Goal: Information Seeking & Learning: Learn about a topic

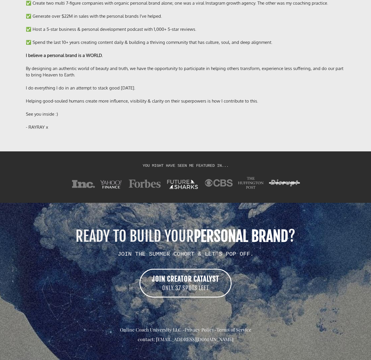
scroll to position [4518, 0]
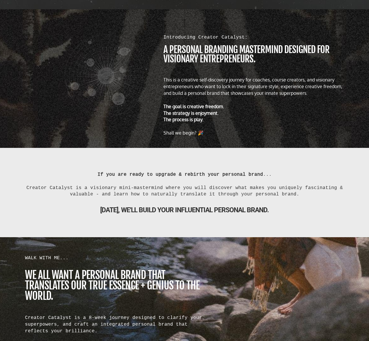
scroll to position [287, 0]
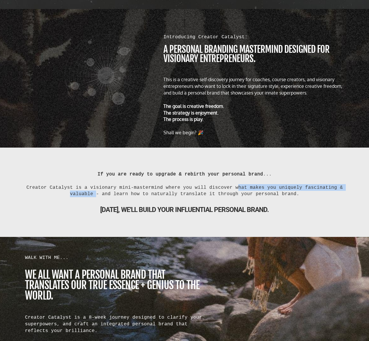
drag, startPoint x: 235, startPoint y: 188, endPoint x: 97, endPoint y: 194, distance: 138.9
click at [97, 194] on div "Creator Catalyst is a visionary mini-mastermind where you will discover what ma…" at bounding box center [184, 190] width 319 height 13
copy div "what makes you uniquely fascinating & valuable"
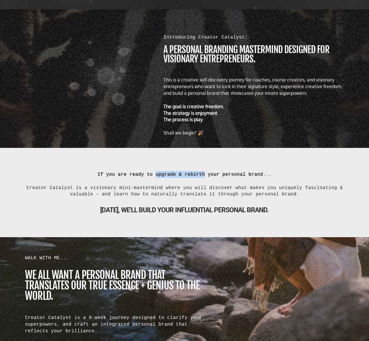
drag, startPoint x: 157, startPoint y: 176, endPoint x: 204, endPoint y: 176, distance: 46.7
click at [204, 176] on b "ready to upgrade & rebirth your personal brand" at bounding box center [196, 174] width 134 height 5
copy b "upgrade & rebirth"
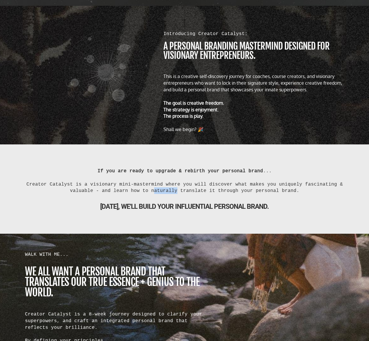
scroll to position [291, 0]
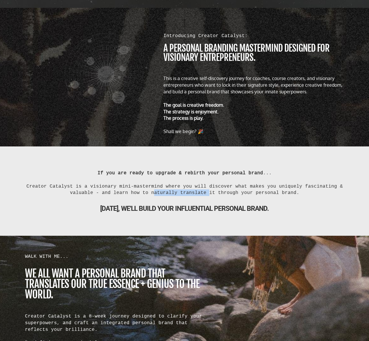
drag, startPoint x: 154, startPoint y: 192, endPoint x: 205, endPoint y: 193, distance: 51.7
click at [205, 193] on div "Creator Catalyst is a visionary mini-mastermind where you will discover what ma…" at bounding box center [184, 189] width 319 height 13
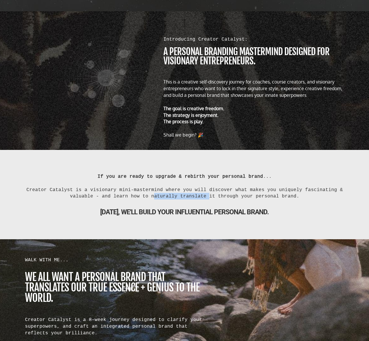
scroll to position [284, 0]
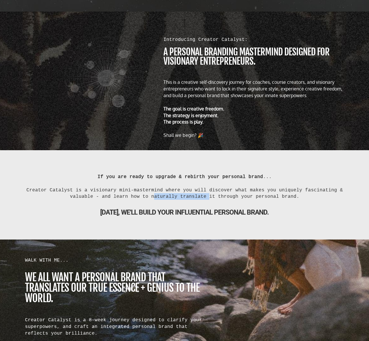
copy div "naturally translate"
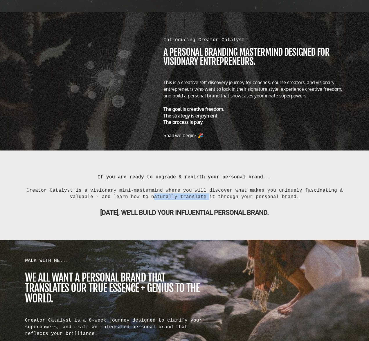
drag, startPoint x: 156, startPoint y: 214, endPoint x: 282, endPoint y: 215, distance: 126.3
click at [269, 215] on b "[DATE], WE'LL BUILD YOUR influential personal brand." at bounding box center [184, 213] width 169 height 8
copy b "BUILD YOUR influential personal brand"
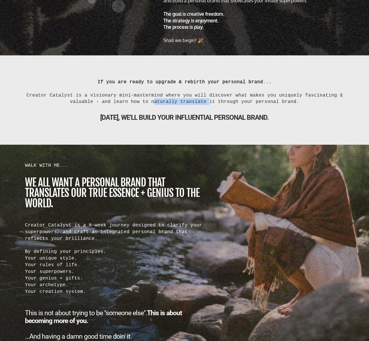
scroll to position [380, 0]
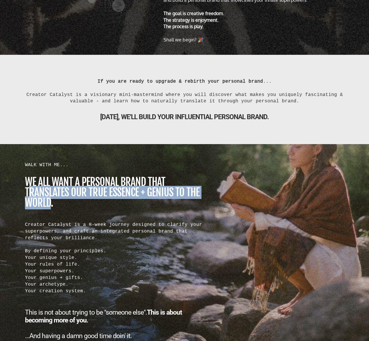
drag, startPoint x: 27, startPoint y: 192, endPoint x: 46, endPoint y: 204, distance: 22.0
click at [51, 205] on h1 "we all want a personal brand that translates our true essence + genius to the w…" at bounding box center [115, 192] width 180 height 31
drag, startPoint x: 26, startPoint y: 192, endPoint x: 54, endPoint y: 206, distance: 31.7
click at [54, 206] on h1 "we all want a personal brand that translates our true essence + genius to the w…" at bounding box center [115, 192] width 180 height 31
copy h1 "translates our true essence + genius to the world."
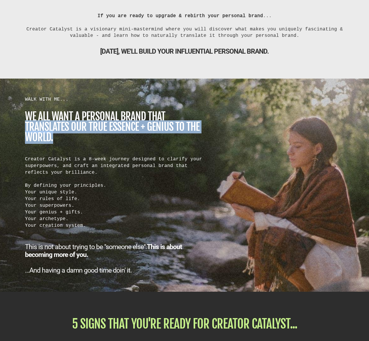
scroll to position [447, 0]
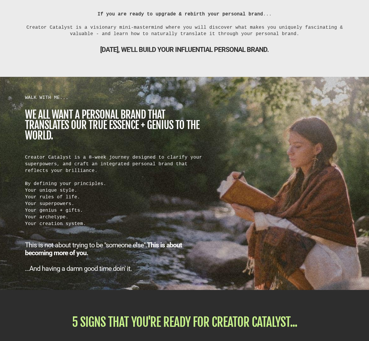
click at [129, 158] on div "Creator Catalyst is a 8-week journey designed to clarify your superpowers, and …" at bounding box center [115, 190] width 180 height 73
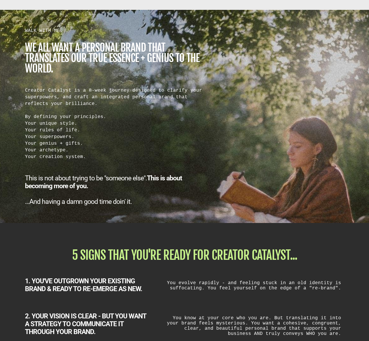
scroll to position [514, 0]
click at [148, 180] on b "This is about becoming more of you." at bounding box center [103, 183] width 157 height 16
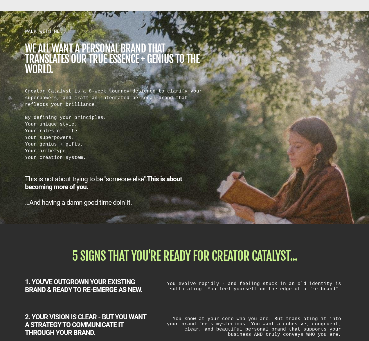
scroll to position [513, 0]
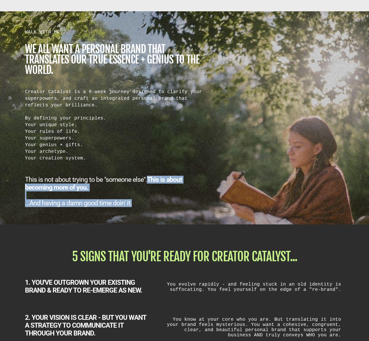
drag, startPoint x: 145, startPoint y: 185, endPoint x: 140, endPoint y: 205, distance: 20.7
click at [140, 205] on h2 "This is not about trying to be "someone else". This is about becoming more of y…" at bounding box center [115, 191] width 180 height 31
copy h2 "This is about becoming more of you. ...And having a damn good time doin' it."
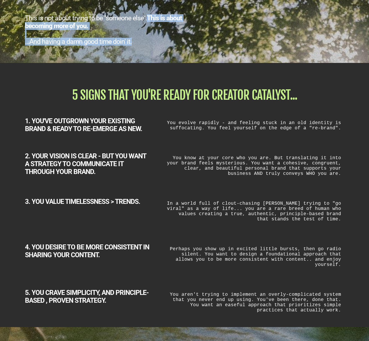
scroll to position [680, 0]
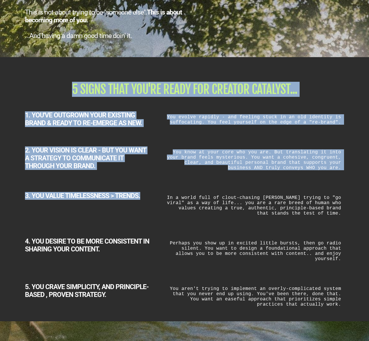
drag, startPoint x: 74, startPoint y: 90, endPoint x: 108, endPoint y: 220, distance: 133.8
click at [112, 221] on div "5 SIGNS THAT YOU'RE READY FOR CREATOR CATALYST... 1. YOU'VE OUTGROWN YOUR EXIST…" at bounding box center [185, 196] width 340 height 238
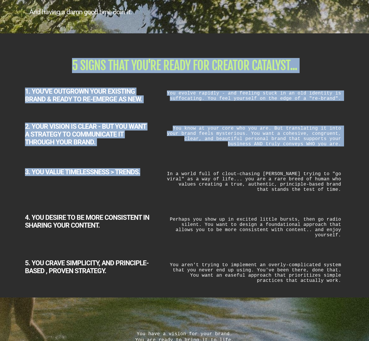
scroll to position [705, 0]
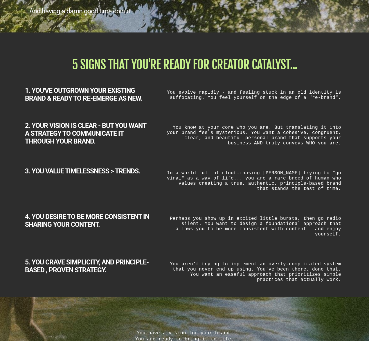
drag, startPoint x: 59, startPoint y: 93, endPoint x: 49, endPoint y: 93, distance: 9.6
click at [58, 93] on b "1. YOU'VE OUTGROWN YOUR EXISTING BRAND & READY TO RE-EMERGE AS NEW." at bounding box center [83, 95] width 117 height 16
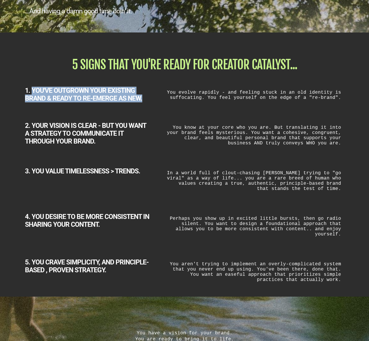
drag, startPoint x: 38, startPoint y: 93, endPoint x: 144, endPoint y: 101, distance: 106.0
click at [144, 101] on div "1. YOU'VE OUTGROWN YOUR EXISTING BRAND & READY TO RE-EMERGE AS NEW." at bounding box center [87, 95] width 125 height 16
copy b "YOU'VE OUTGROWN YOUR EXISTING BRAND & READY TO RE-EMERGE AS NEW."
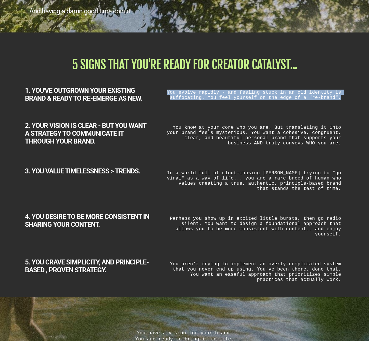
drag, startPoint x: 175, startPoint y: 94, endPoint x: 348, endPoint y: 100, distance: 173.1
click at [348, 100] on div "You evolve rapidly - and feeling stuck in an old identity is suffocating. You f…" at bounding box center [254, 95] width 195 height 16
copy div "You evolve rapidly - and feeling stuck in an old identity is suffocating. You f…"
click at [198, 133] on div "You know at your core who you are. But translating it into your brand feels mys…" at bounding box center [254, 135] width 180 height 27
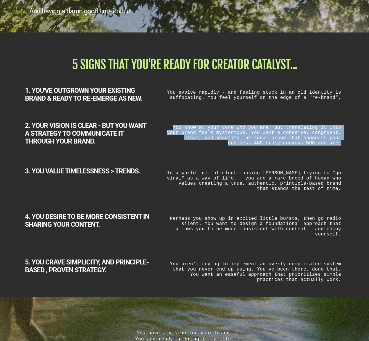
drag, startPoint x: 180, startPoint y: 128, endPoint x: 344, endPoint y: 147, distance: 165.2
click at [344, 147] on div "You know at your core who you are. But translating it into your brand feels mys…" at bounding box center [254, 135] width 180 height 27
copy div "You know at your core who you are. But translating it into your brand feels mys…"
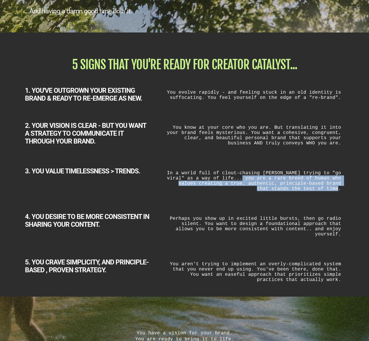
drag, startPoint x: 249, startPoint y: 180, endPoint x: 343, endPoint y: 193, distance: 94.7
click at [343, 193] on div "In a world full of clout-chasing [PERSON_NAME] trying to "go viral" as a way of…" at bounding box center [254, 180] width 180 height 27
copy div "you are a rare breed of human who values creating a true, authentic, principle-…"
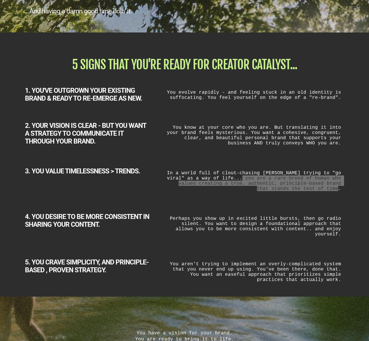
scroll to position [705, 0]
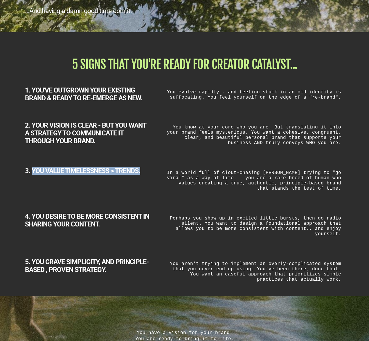
drag, startPoint x: 53, startPoint y: 174, endPoint x: 140, endPoint y: 174, distance: 87.4
click at [140, 174] on b "3. YOU VALUE TIMELESSNESS > TRENDS." at bounding box center [82, 171] width 115 height 8
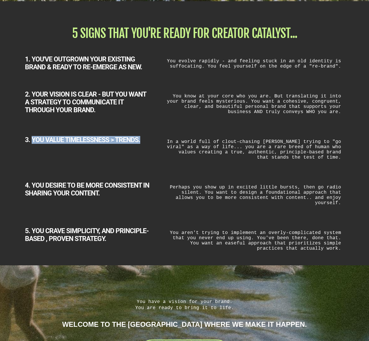
scroll to position [737, 0]
click at [290, 201] on div "Perhaps you show up in excited little bursts, then go radio silent. You want to…" at bounding box center [254, 194] width 180 height 27
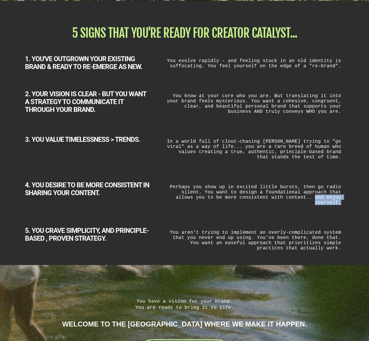
drag, startPoint x: 289, startPoint y: 201, endPoint x: 342, endPoint y: 202, distance: 53.1
click at [342, 202] on div "Perhaps you show up in excited little bursts, then go radio silent. You want to…" at bounding box center [254, 194] width 180 height 27
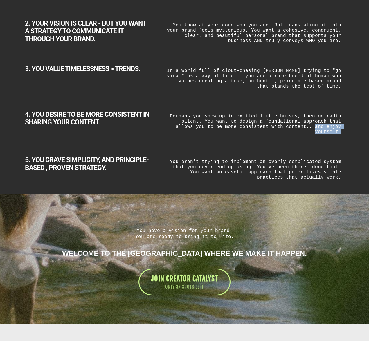
scroll to position [808, 0]
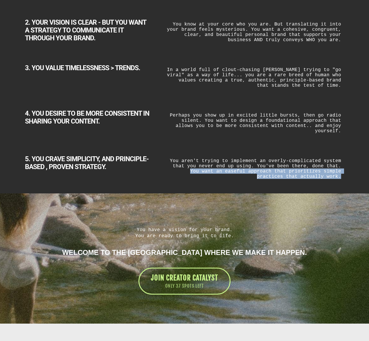
drag, startPoint x: 333, startPoint y: 164, endPoint x: 345, endPoint y: 176, distance: 17.0
click at [345, 176] on div "You aren't trying to implement an overly-complicated system that you never end …" at bounding box center [254, 168] width 186 height 27
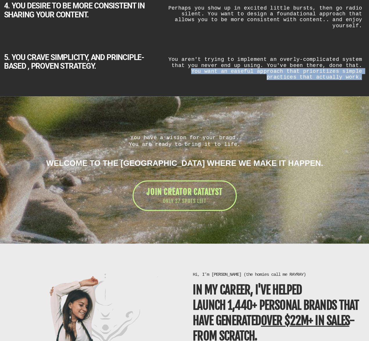
scroll to position [878, 0]
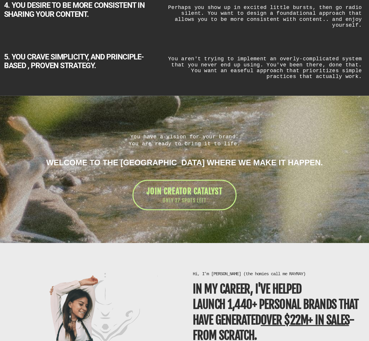
click at [142, 158] on h1 "You have a vision for your brand. You are ready to bring it to life." at bounding box center [184, 164] width 319 height 12
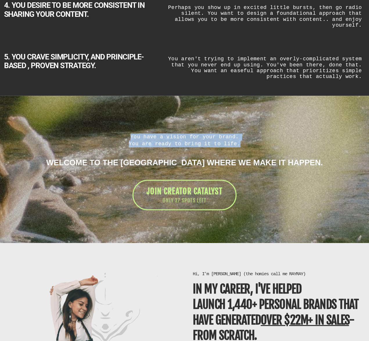
drag, startPoint x: 139, startPoint y: 158, endPoint x: 237, endPoint y: 167, distance: 97.9
click at [237, 167] on h1 "You have a vision for your brand. You are ready to bring it to life." at bounding box center [184, 164] width 319 height 12
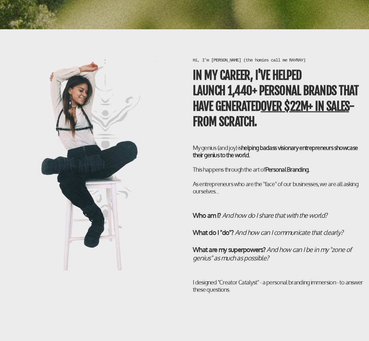
scroll to position [1068, 0]
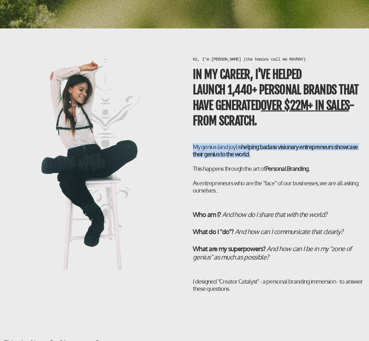
drag, startPoint x: 192, startPoint y: 167, endPoint x: 249, endPoint y: 176, distance: 57.3
click at [249, 176] on h2 "My genius (and joy) is helping badass visionary entrepreneurs showcase their ge…" at bounding box center [268, 188] width 152 height 45
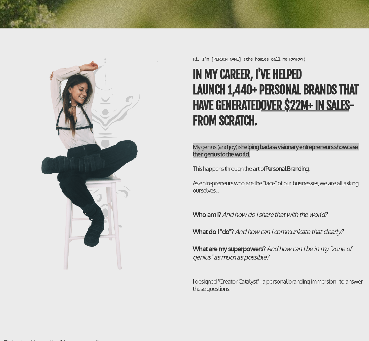
scroll to position [1068, 0]
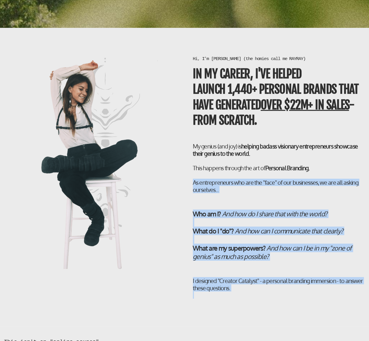
drag, startPoint x: 193, startPoint y: 201, endPoint x: 230, endPoint y: 298, distance: 103.8
click at [230, 298] on div "Hi, I’m Rachel (the homies call me RAYRAY) In my career, I've helped LAUNCH 1,4…" at bounding box center [268, 196] width 158 height 215
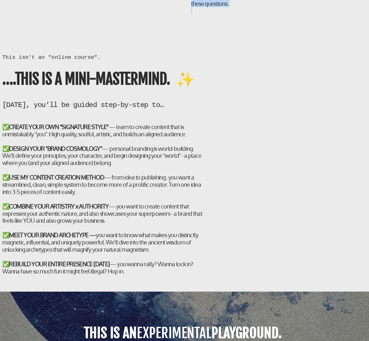
scroll to position [1323, 0]
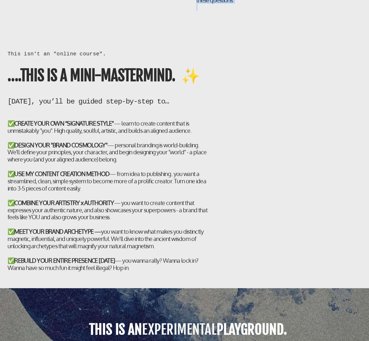
drag, startPoint x: 71, startPoint y: 156, endPoint x: 191, endPoint y: 158, distance: 119.6
click at [191, 158] on h2 "✅ CREATE YOUR OWN “SIGNATURE STYLE” — learn to create content that is unmistaka…" at bounding box center [115, 215] width 180 height 140
drag, startPoint x: 26, startPoint y: 156, endPoint x: 64, endPoint y: 156, distance: 38.9
click at [64, 156] on h2 "✅ CREATE YOUR OWN “SIGNATURE STYLE” — learn to create content that is unmistaka…" at bounding box center [115, 215] width 180 height 140
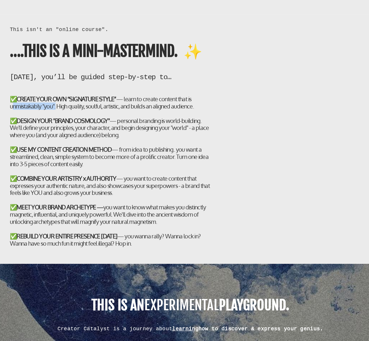
scroll to position [1346, 0]
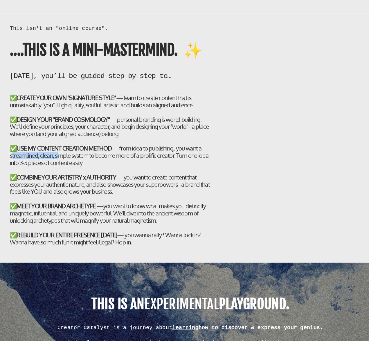
drag, startPoint x: 25, startPoint y: 180, endPoint x: 67, endPoint y: 180, distance: 41.5
click at [67, 180] on div "✅ USE MY CONTENT CREATION METHOD — from idea to publishing.. you want a streaml…" at bounding box center [115, 176] width 180 height 19
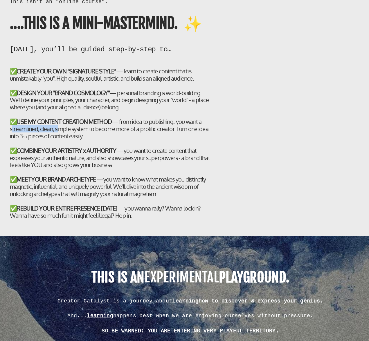
scroll to position [1380, 0]
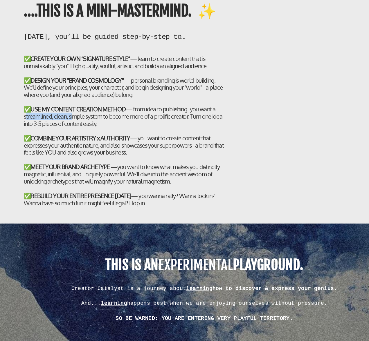
drag, startPoint x: 25, startPoint y: 172, endPoint x: 126, endPoint y: 177, distance: 100.9
click at [126, 177] on div "✅ COMBINE YOUR ARTISTRY x AUTHORITY — you want to create content that expresses…" at bounding box center [115, 167] width 180 height 19
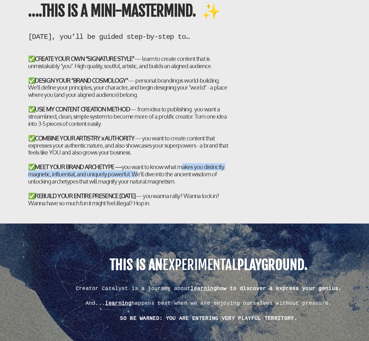
drag, startPoint x: 160, startPoint y: 191, endPoint x: 116, endPoint y: 196, distance: 43.8
click at [116, 196] on div "✅ MEET YOUR BRAND ARCHETYPE — you want to know what makes you distinctly magnet…" at bounding box center [115, 193] width 180 height 19
drag, startPoint x: 88, startPoint y: 205, endPoint x: 155, endPoint y: 207, distance: 66.8
click at [155, 203] on div "✅ MEET YOUR BRAND ARCHETYPE — you want to know what makes you distinctly magnet…" at bounding box center [115, 193] width 180 height 19
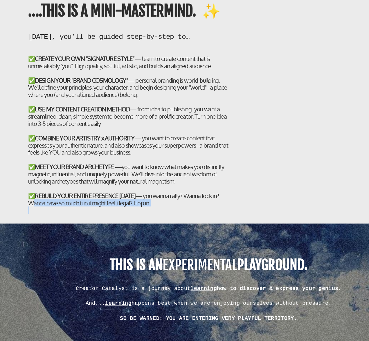
drag, startPoint x: 34, startPoint y: 224, endPoint x: 149, endPoint y: 229, distance: 115.0
click at [149, 228] on div "✅ REBUILD YOUR ENTIRE PRESENCE IN 8 WEEKS — you wanna rally? Wanna lock in? Wan…" at bounding box center [115, 218] width 180 height 19
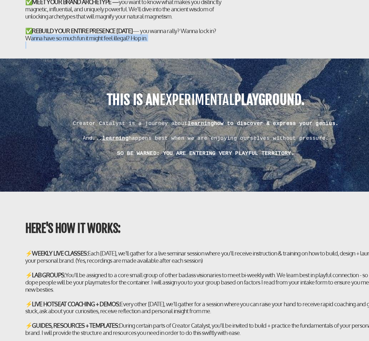
scroll to position [1527, 0]
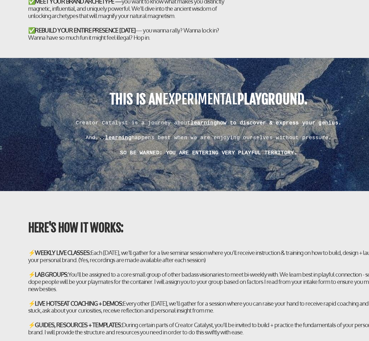
click at [195, 165] on div "And... learning happens best when we are enjoying ourselves without pressure." at bounding box center [184, 161] width 319 height 7
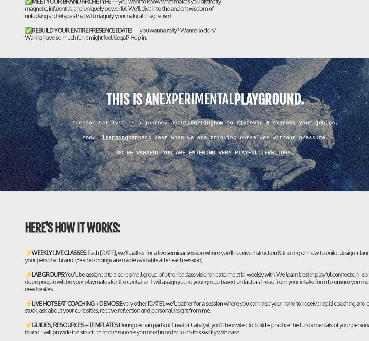
scroll to position [1527, 0]
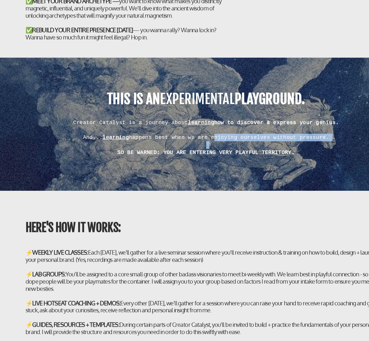
drag, startPoint x: 196, startPoint y: 167, endPoint x: 295, endPoint y: 170, distance: 99.0
click at [295, 170] on div "And... learning happens best when we are enjoying ourselves without pressure. S…" at bounding box center [184, 164] width 319 height 26
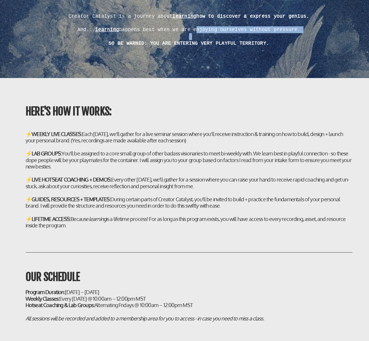
scroll to position [1654, 0]
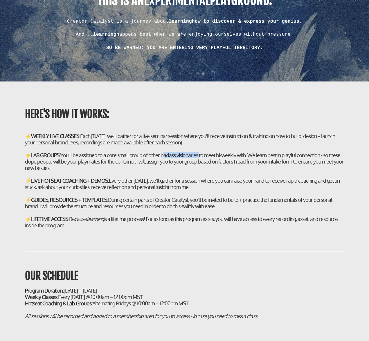
drag, startPoint x: 162, startPoint y: 162, endPoint x: 198, endPoint y: 161, distance: 36.3
click at [198, 161] on div "⚡ LAB GROUPS: You'll be assigned to a core small group of other badass visionar…" at bounding box center [184, 161] width 319 height 19
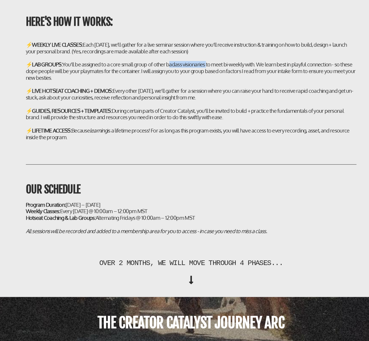
scroll to position [1742, 0]
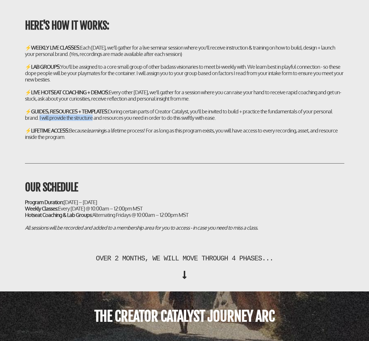
drag, startPoint x: 39, startPoint y: 127, endPoint x: 91, endPoint y: 127, distance: 52.0
click at [91, 121] on div "⚡ GUIDES, RESOURCES + TEMPLATES: During certain parts of Creator Catalyst, you'…" at bounding box center [184, 114] width 319 height 13
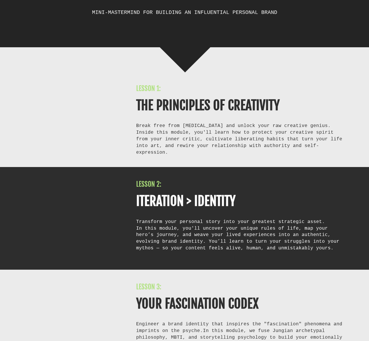
scroll to position [2368, 0]
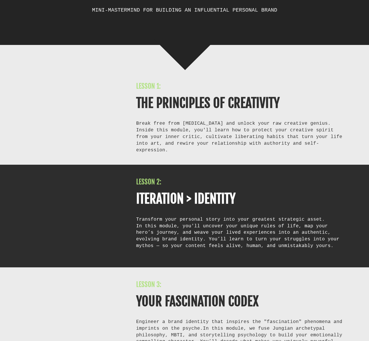
drag, startPoint x: 246, startPoint y: 154, endPoint x: 262, endPoint y: 154, distance: 15.7
click at [264, 153] on div "Inside this module, you'll learn how to protect your creative spirit from your …" at bounding box center [240, 140] width 208 height 26
drag, startPoint x: 195, startPoint y: 154, endPoint x: 299, endPoint y: 159, distance: 104.0
click at [305, 159] on div "LESSON 1: THE PRINCIPLES OF CREATIVITY Break free from perfectionism and unlock…" at bounding box center [184, 105] width 369 height 120
drag, startPoint x: 171, startPoint y: 152, endPoint x: 167, endPoint y: 153, distance: 3.9
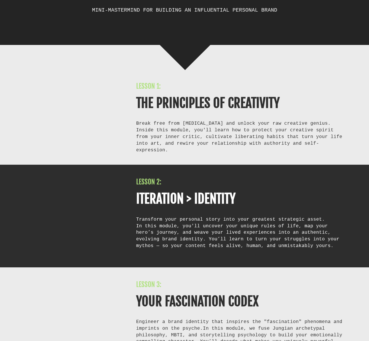
click at [171, 152] on div "Inside this module, you'll learn how to protect your creative spirit from your …" at bounding box center [240, 140] width 208 height 26
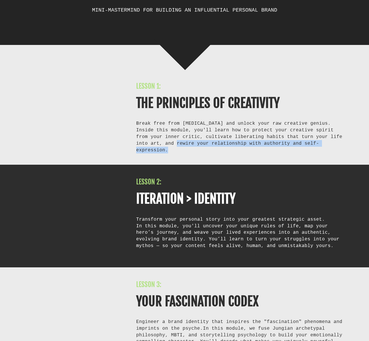
drag, startPoint x: 161, startPoint y: 153, endPoint x: 329, endPoint y: 158, distance: 168.1
click at [329, 158] on div "LESSON 1: THE PRINCIPLES OF CREATIVITY Break free from perfectionism and unlock…" at bounding box center [184, 105] width 369 height 120
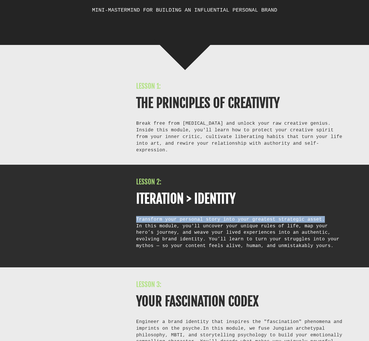
drag, startPoint x: 137, startPoint y: 223, endPoint x: 322, endPoint y: 222, distance: 185.2
click at [322, 222] on div "Transform your personal story into your greatest strategic asset. In this modul…" at bounding box center [240, 236] width 208 height 40
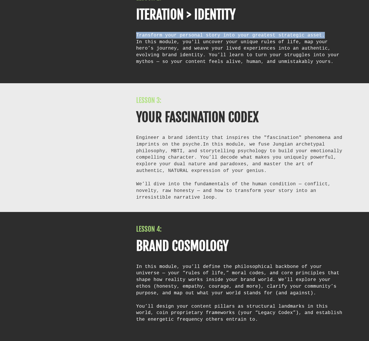
scroll to position [2552, 0]
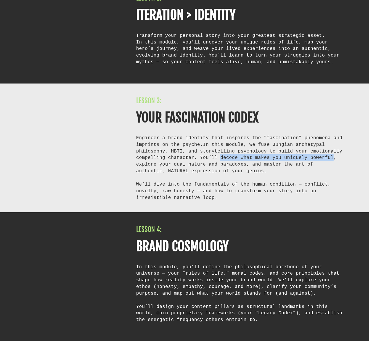
drag, startPoint x: 218, startPoint y: 161, endPoint x: 326, endPoint y: 160, distance: 108.3
click at [326, 160] on span "In this module, we fuse Jungian archetypal philosophy, MBTI, and storytelling p…" at bounding box center [239, 158] width 206 height 32
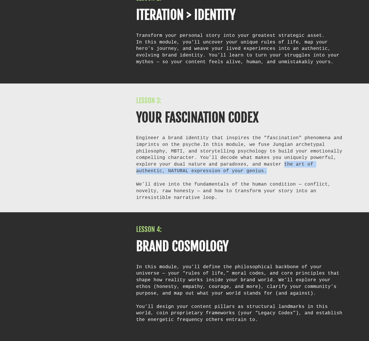
drag, startPoint x: 279, startPoint y: 167, endPoint x: 246, endPoint y: 178, distance: 34.3
click at [246, 178] on div "Engineer a brand identity that inspires the "fascination" phenomena and imprint…" at bounding box center [240, 168] width 208 height 66
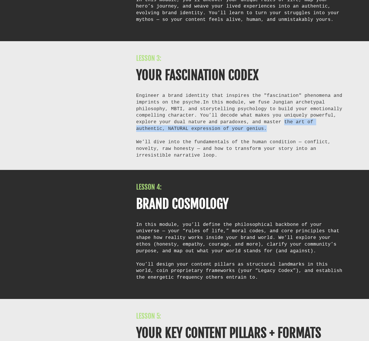
scroll to position [2597, 0]
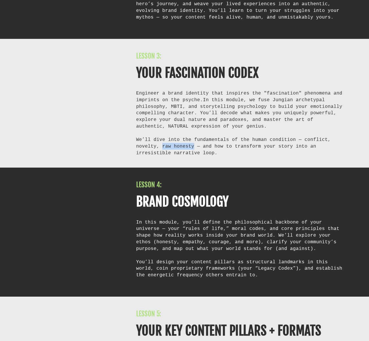
drag, startPoint x: 162, startPoint y: 151, endPoint x: 192, endPoint y: 151, distance: 30.2
click at [192, 151] on div "We’ll dive into the fundamentals of the human condition — conflict, novelty, ra…" at bounding box center [240, 146] width 208 height 20
drag, startPoint x: 231, startPoint y: 150, endPoint x: 230, endPoint y: 156, distance: 5.9
click at [230, 156] on div "We’ll dive into the fundamentals of the human condition — conflict, novelty, ra…" at bounding box center [240, 146] width 208 height 20
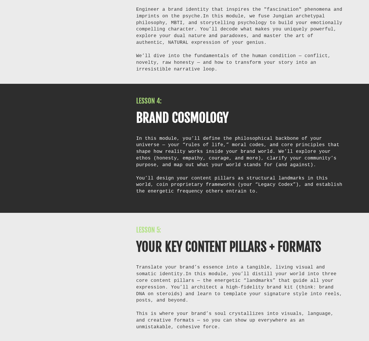
scroll to position [2680, 0]
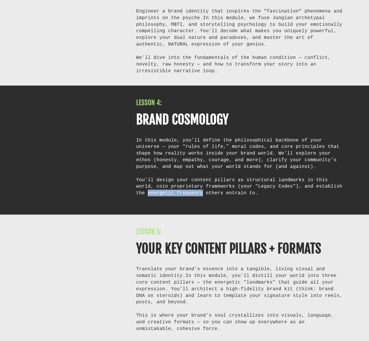
drag, startPoint x: 136, startPoint y: 196, endPoint x: 188, endPoint y: 196, distance: 51.7
click at [188, 196] on div "You’ll design your content pillars as structural landmarks in this world, coin …" at bounding box center [240, 190] width 208 height 26
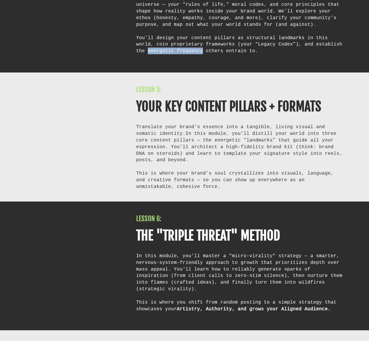
scroll to position [2816, 0]
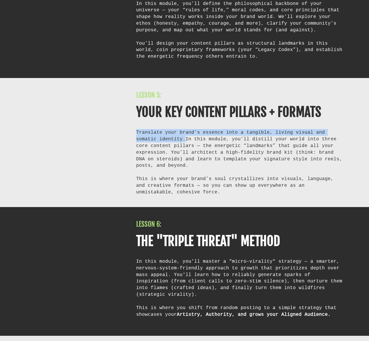
drag, startPoint x: 137, startPoint y: 136, endPoint x: 161, endPoint y: 145, distance: 25.9
click at [161, 145] on div "Translate your brand’s essence into a tangible, living visual and somatic ident…" at bounding box center [240, 162] width 208 height 66
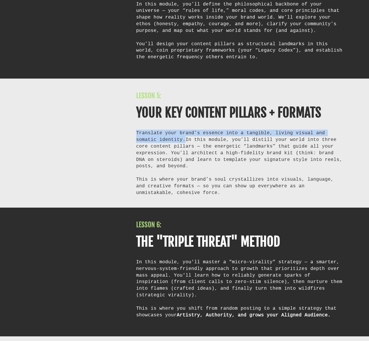
click at [217, 157] on span "In this module, you’ll distill your world into three core content pillars — the…" at bounding box center [239, 153] width 206 height 32
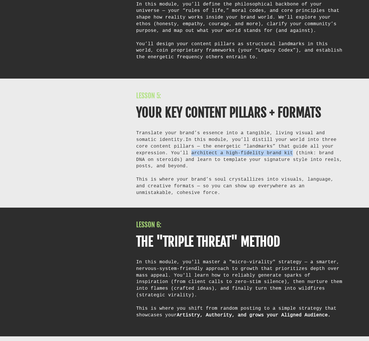
drag, startPoint x: 190, startPoint y: 157, endPoint x: 286, endPoint y: 157, distance: 95.5
click at [286, 157] on span "In this module, you’ll distill your world into three core content pillars — the…" at bounding box center [239, 153] width 206 height 32
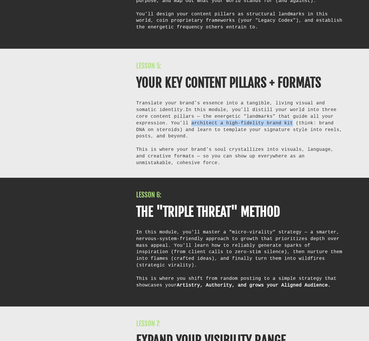
scroll to position [2847, 0]
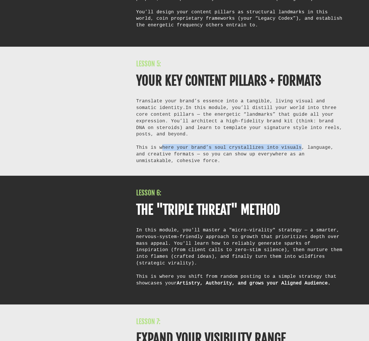
drag, startPoint x: 160, startPoint y: 151, endPoint x: 295, endPoint y: 149, distance: 135.6
click at [295, 149] on div "This is where your brand’s soul crystallizes into visuals, language, and creati…" at bounding box center [240, 154] width 208 height 20
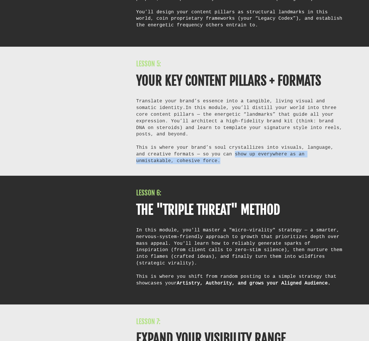
drag, startPoint x: 220, startPoint y: 156, endPoint x: 219, endPoint y: 165, distance: 8.3
click at [219, 164] on div "This is where your brand’s soul crystallizes into visuals, language, and creati…" at bounding box center [240, 154] width 208 height 20
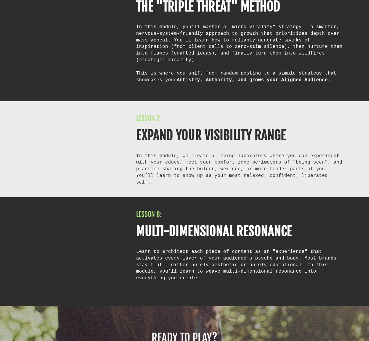
scroll to position [3053, 0]
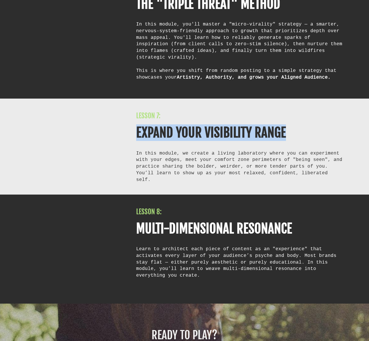
drag, startPoint x: 152, startPoint y: 135, endPoint x: 285, endPoint y: 135, distance: 133.2
click at [285, 135] on b "EXPAND YOUR VISIBILITY RANGE" at bounding box center [211, 133] width 150 height 16
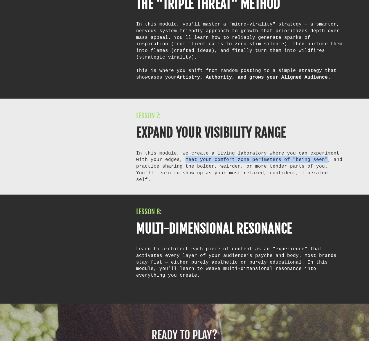
drag, startPoint x: 185, startPoint y: 163, endPoint x: 320, endPoint y: 163, distance: 135.8
click at [320, 163] on div "In this module, we create a living laboratory where you can experiment with you…" at bounding box center [240, 166] width 208 height 33
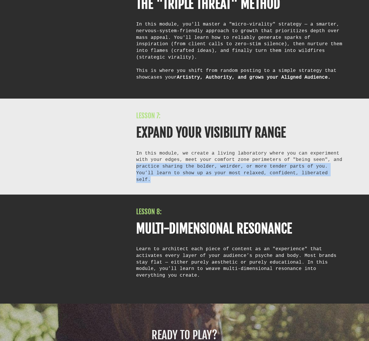
drag, startPoint x: 137, startPoint y: 170, endPoint x: 321, endPoint y: 177, distance: 184.5
click at [321, 177] on div "In this module, we create a living laboratory where you can experiment with you…" at bounding box center [240, 166] width 208 height 33
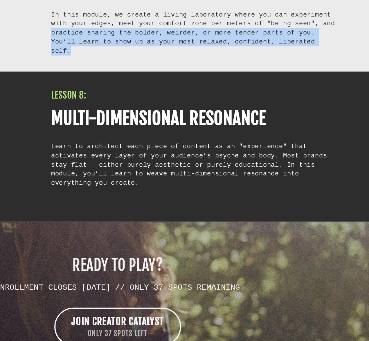
scroll to position [3140, 0]
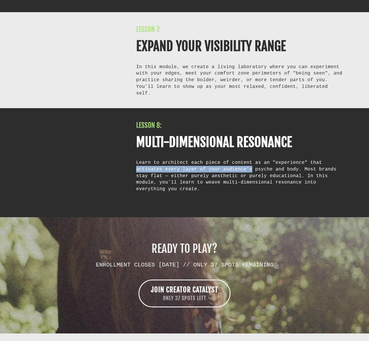
drag, startPoint x: 315, startPoint y: 158, endPoint x: 224, endPoint y: 167, distance: 91.9
click at [220, 164] on div "Learn to architect each piece of content as an "experience" that activates ever…" at bounding box center [240, 175] width 208 height 33
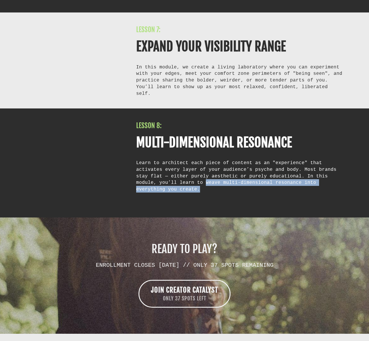
drag, startPoint x: 163, startPoint y: 179, endPoint x: 330, endPoint y: 182, distance: 166.6
click at [330, 182] on div "Learn to architect each piece of content as an "experience" that activates ever…" at bounding box center [240, 176] width 208 height 33
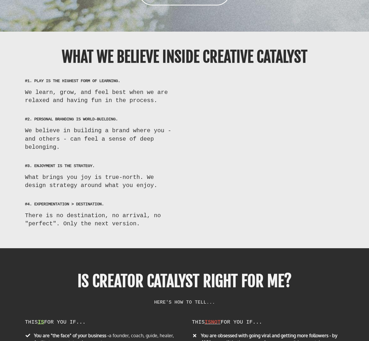
scroll to position [3445, 0]
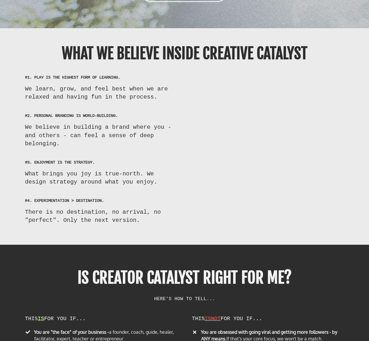
drag, startPoint x: 56, startPoint y: 199, endPoint x: 48, endPoint y: 204, distance: 9.1
click at [56, 208] on div "There is no destination, no arrival, no "perfect". Only the next version." at bounding box center [101, 216] width 152 height 17
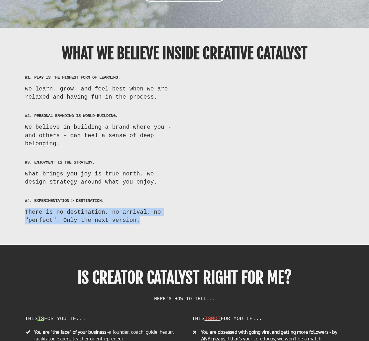
drag, startPoint x: 26, startPoint y: 202, endPoint x: 142, endPoint y: 216, distance: 116.0
click at [142, 216] on div "#4. EXPERIMENTATION > DESTINATION. There is no destination, no arrival, no "per…" at bounding box center [185, 211] width 340 height 38
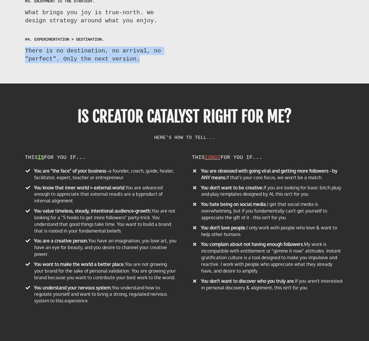
scroll to position [3612, 0]
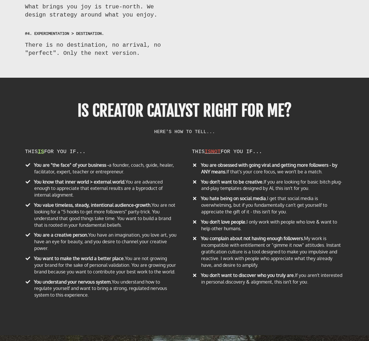
click at [93, 140] on div "THIS IS FOR YOU IF... You are "the face" of your business - a founder, coach, g…" at bounding box center [101, 221] width 167 height 163
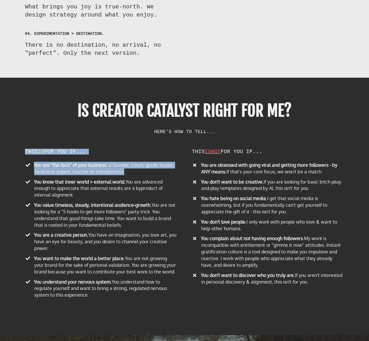
drag, startPoint x: 27, startPoint y: 143, endPoint x: 132, endPoint y: 163, distance: 107.0
click at [132, 163] on div "THIS IS FOR YOU IF... You are "the face" of your business - a founder, coach, g…" at bounding box center [101, 225] width 158 height 152
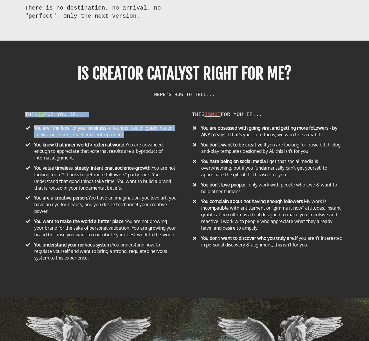
scroll to position [3652, 0]
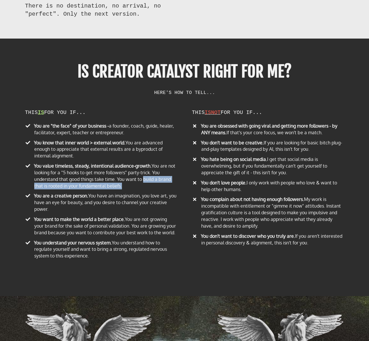
drag, startPoint x: 143, startPoint y: 170, endPoint x: 139, endPoint y: 177, distance: 8.8
click at [139, 177] on li "​ You value timeless, steady, intentional audience-growth. You are not looking …" at bounding box center [101, 177] width 152 height 28
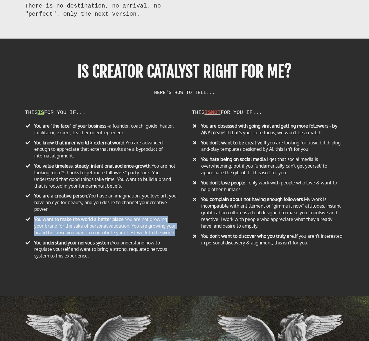
drag, startPoint x: 35, startPoint y: 210, endPoint x: 175, endPoint y: 226, distance: 140.8
click at [175, 226] on li "​ You want to make the world a better place. You are not growing your brand for…" at bounding box center [101, 227] width 152 height 22
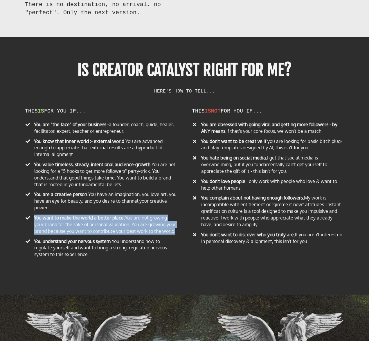
scroll to position [3652, 0]
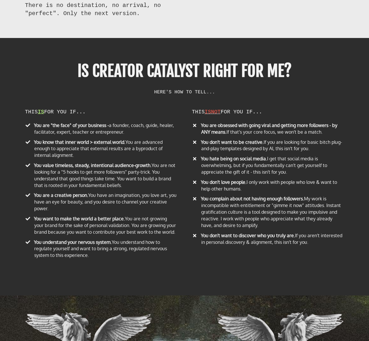
click at [199, 109] on div "THIS IS NOT FOR YOU IF... You are obsessed with going viral and getting more fo…" at bounding box center [268, 178] width 158 height 138
drag, startPoint x: 192, startPoint y: 102, endPoint x: 277, endPoint y: 104, distance: 84.8
click at [277, 109] on div "THIS IS NOT FOR YOU IF..." at bounding box center [268, 112] width 152 height 6
drag, startPoint x: 265, startPoint y: 133, endPoint x: 300, endPoint y: 136, distance: 35.6
click at [318, 139] on li "​ You don't want to be creative. If you are looking for basic bitch plug-and-pl…" at bounding box center [268, 146] width 152 height 15
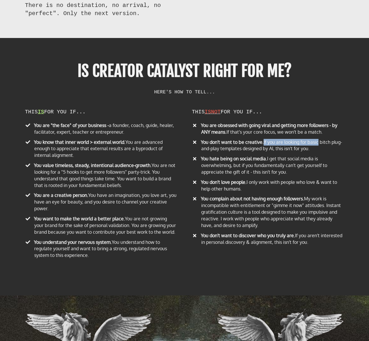
drag, startPoint x: 264, startPoint y: 132, endPoint x: 318, endPoint y: 134, distance: 53.4
click at [318, 139] on li "​ You don't want to be creative. If you are looking for basic bitch plug-and-pl…" at bounding box center [268, 146] width 152 height 15
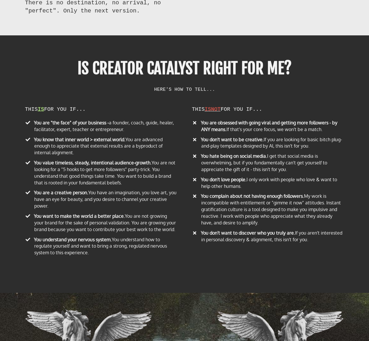
click at [250, 121] on li "You are obsessed with going viral and getting more followers - by ANY means. If…" at bounding box center [268, 127] width 152 height 15
drag, startPoint x: 248, startPoint y: 170, endPoint x: 247, endPoint y: 178, distance: 8.0
click at [247, 178] on li "​ You don't love people. I only work with people who love & want to help other …" at bounding box center [268, 183] width 152 height 15
drag, startPoint x: 220, startPoint y: 207, endPoint x: 249, endPoint y: 215, distance: 30.1
click at [249, 215] on li "​ You complain about not having enough followers. My work is incompatible with …" at bounding box center [268, 210] width 152 height 35
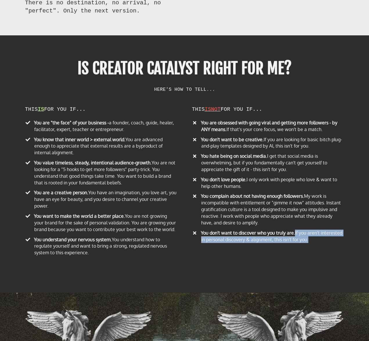
drag, startPoint x: 295, startPoint y: 224, endPoint x: 310, endPoint y: 231, distance: 15.8
click at [310, 231] on li "​ You don't want to discover who you truly are. If you aren't interested in per…" at bounding box center [268, 237] width 152 height 15
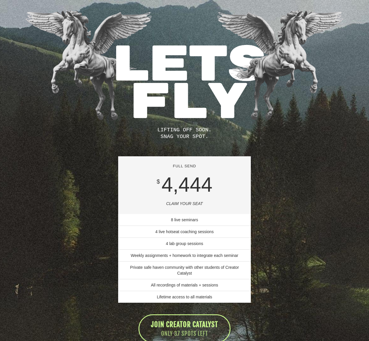
scroll to position [3956, 0]
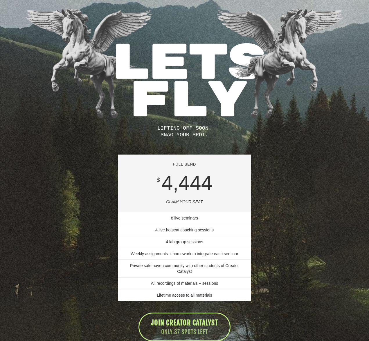
click at [165, 132] on div "SNAG YOUR SPOT." at bounding box center [184, 135] width 319 height 7
drag, startPoint x: 161, startPoint y: 126, endPoint x: 212, endPoint y: 129, distance: 51.2
click at [213, 132] on div "SNAG YOUR SPOT." at bounding box center [184, 135] width 319 height 7
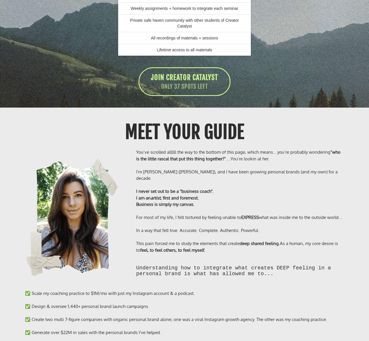
scroll to position [4203, 0]
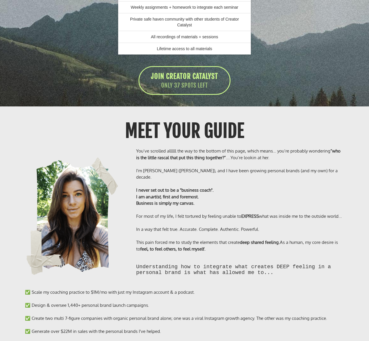
click at [149, 142] on div "You’ve scrolled allllll the way to the bottom of this page, which means… you’re…" at bounding box center [185, 212] width 340 height 141
drag, startPoint x: 127, startPoint y: 122, endPoint x: 245, endPoint y: 130, distance: 117.5
click at [245, 130] on div "Meet Your GUIDE" at bounding box center [184, 131] width 274 height 23
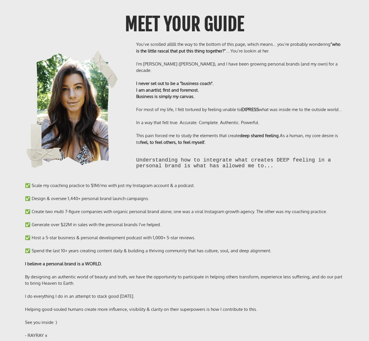
scroll to position [4308, 0]
